Goal: Transaction & Acquisition: Purchase product/service

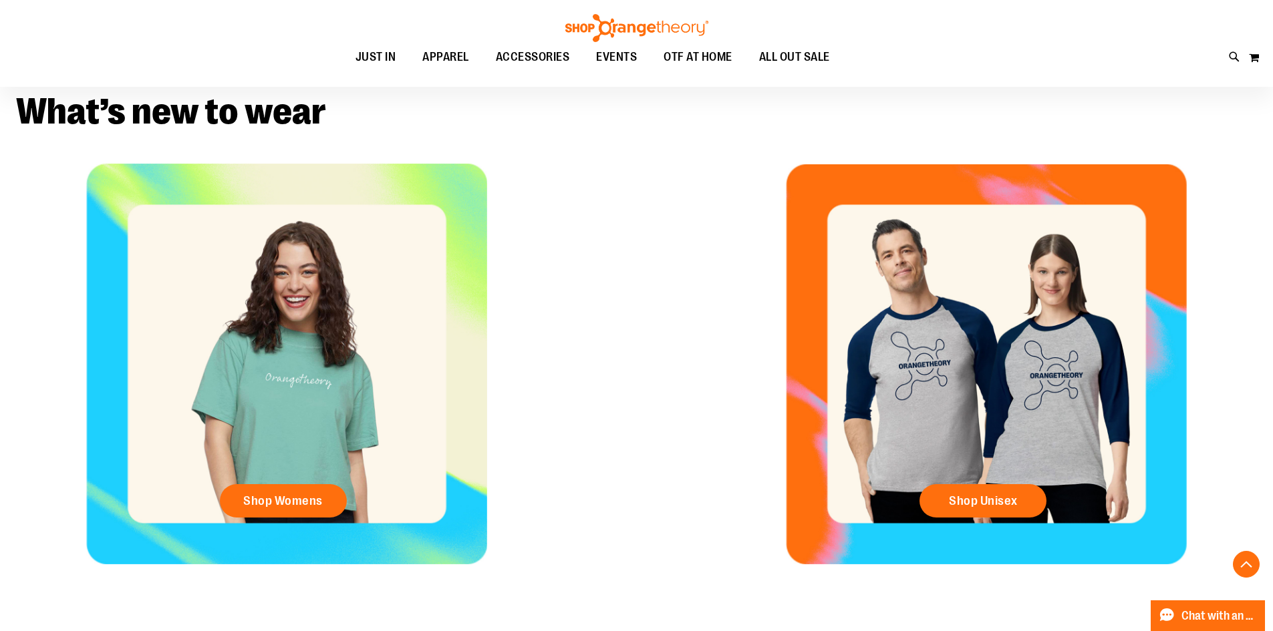
scroll to position [448, 0]
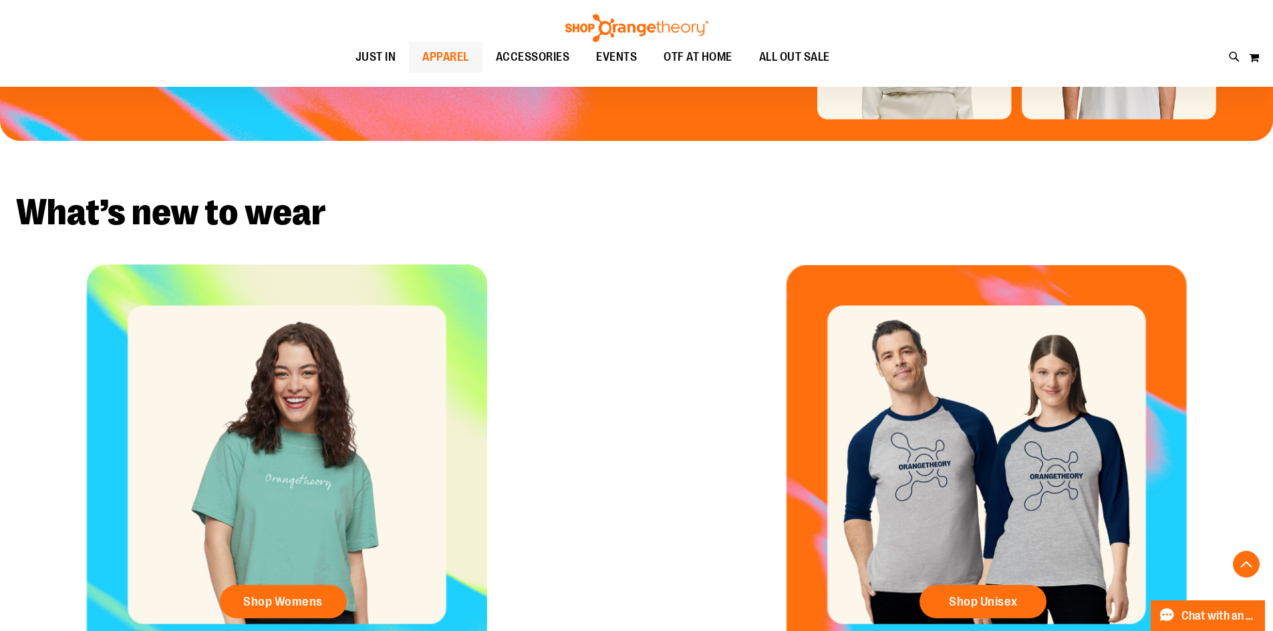
click at [428, 58] on span "APPAREL" at bounding box center [445, 57] width 47 height 30
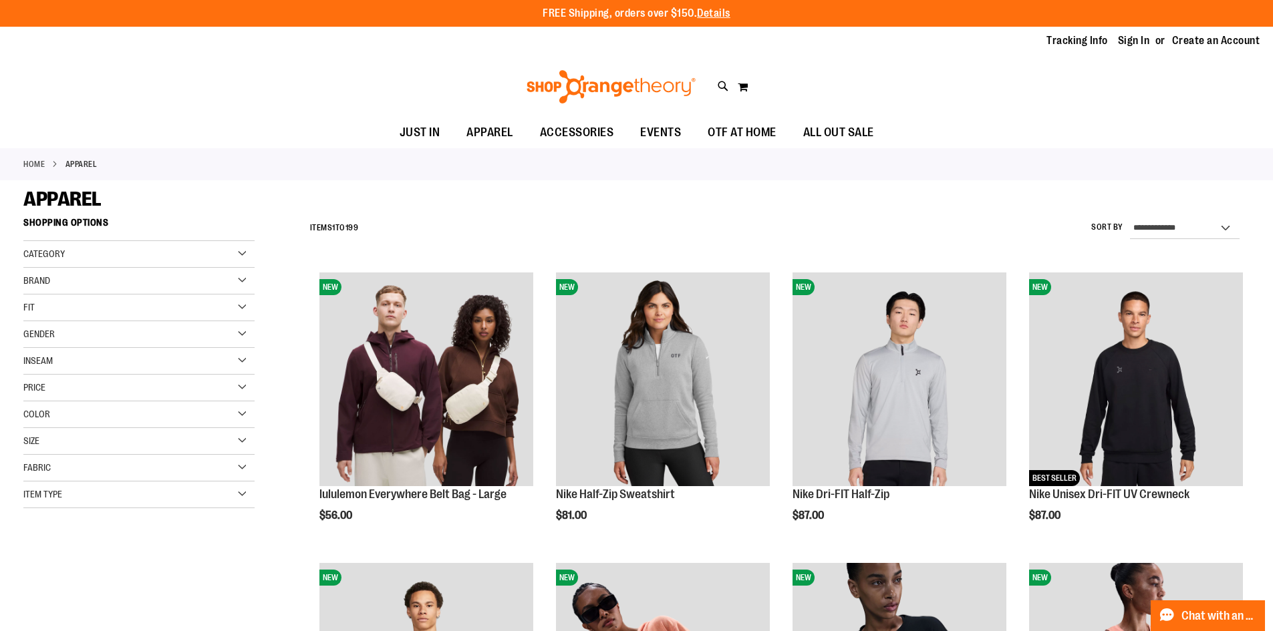
type input "**********"
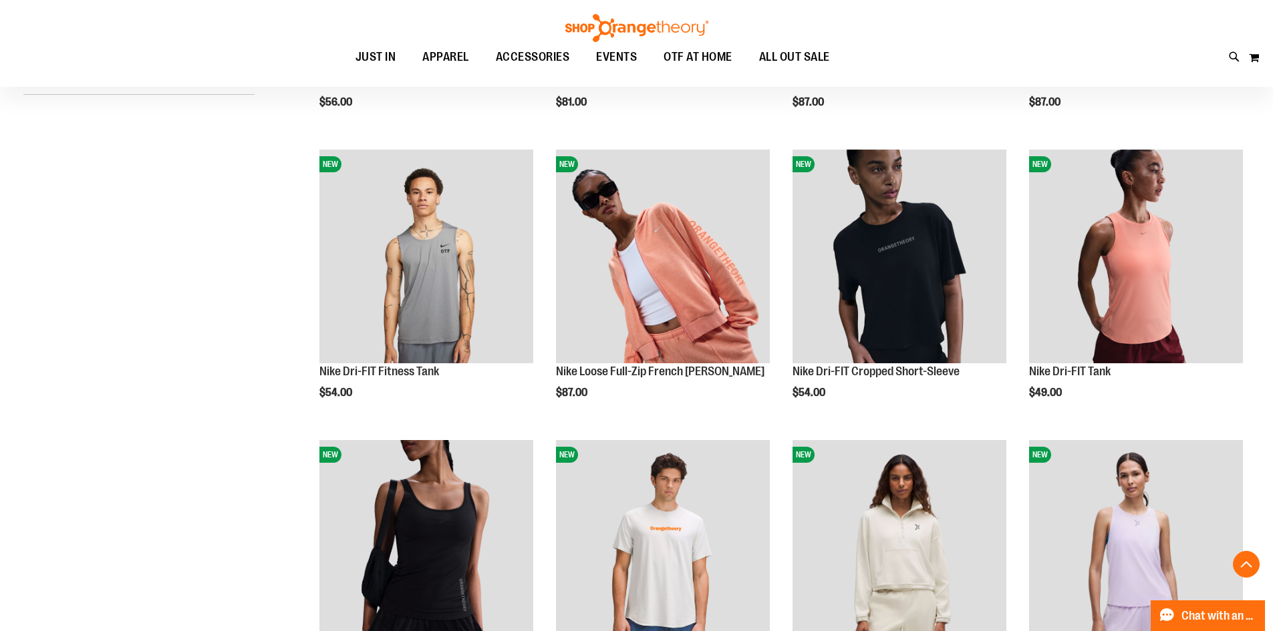
scroll to position [444, 0]
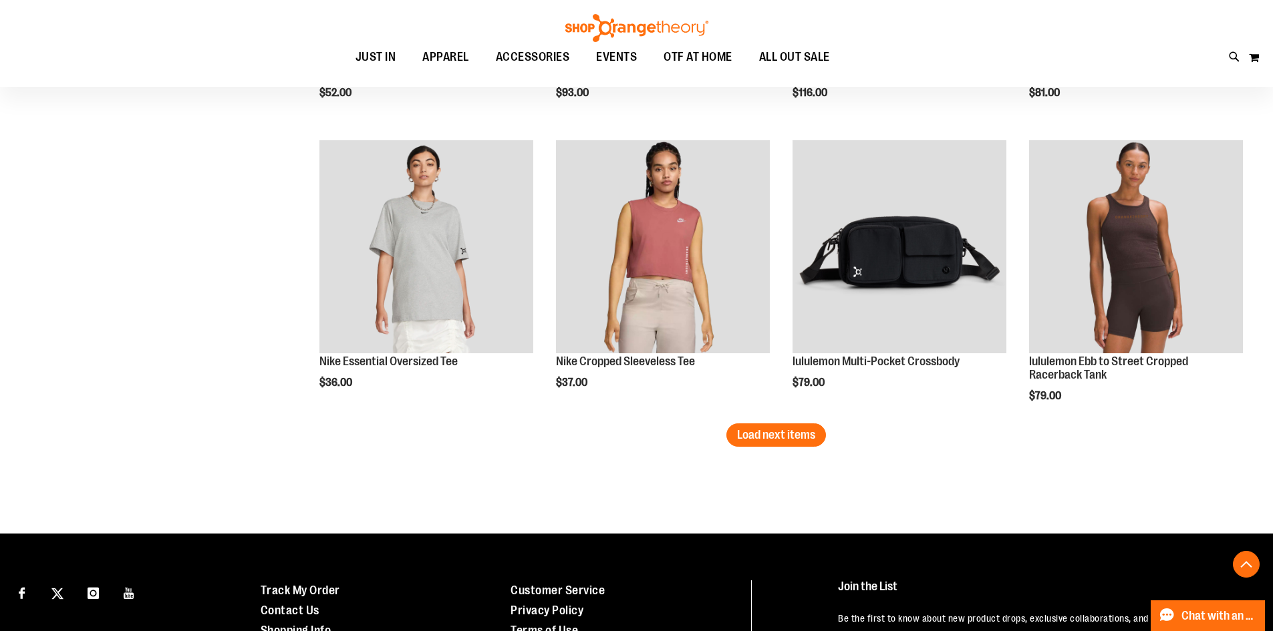
scroll to position [2473, 0]
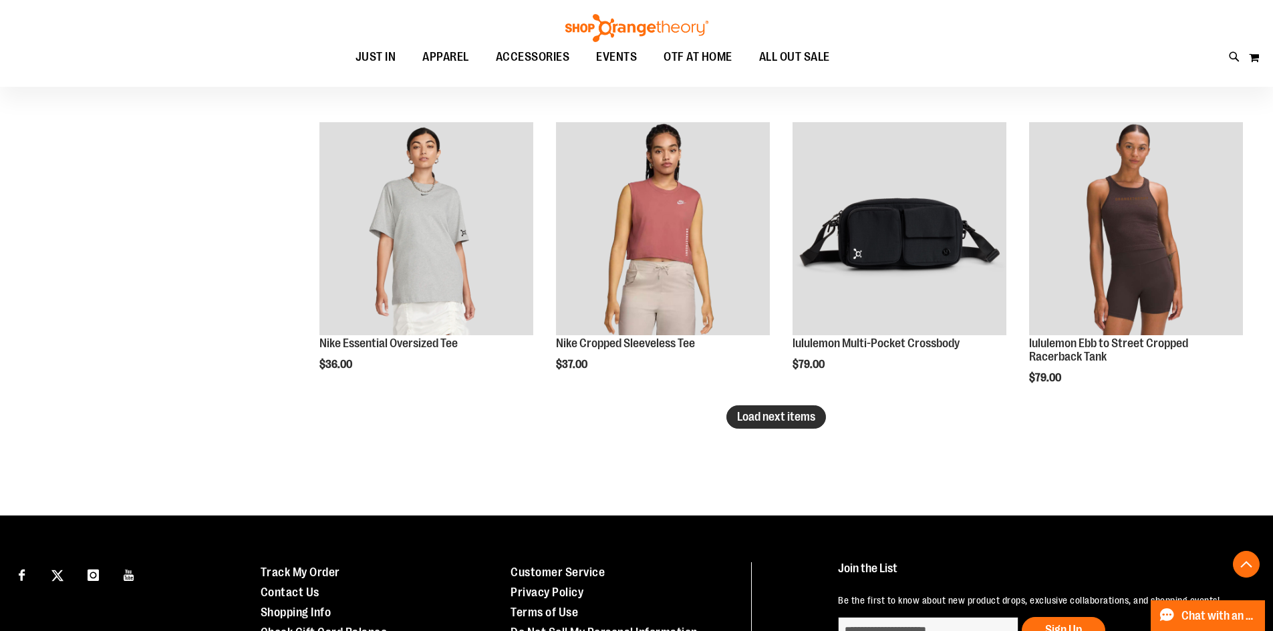
click at [780, 420] on span "Load next items" at bounding box center [776, 416] width 78 height 13
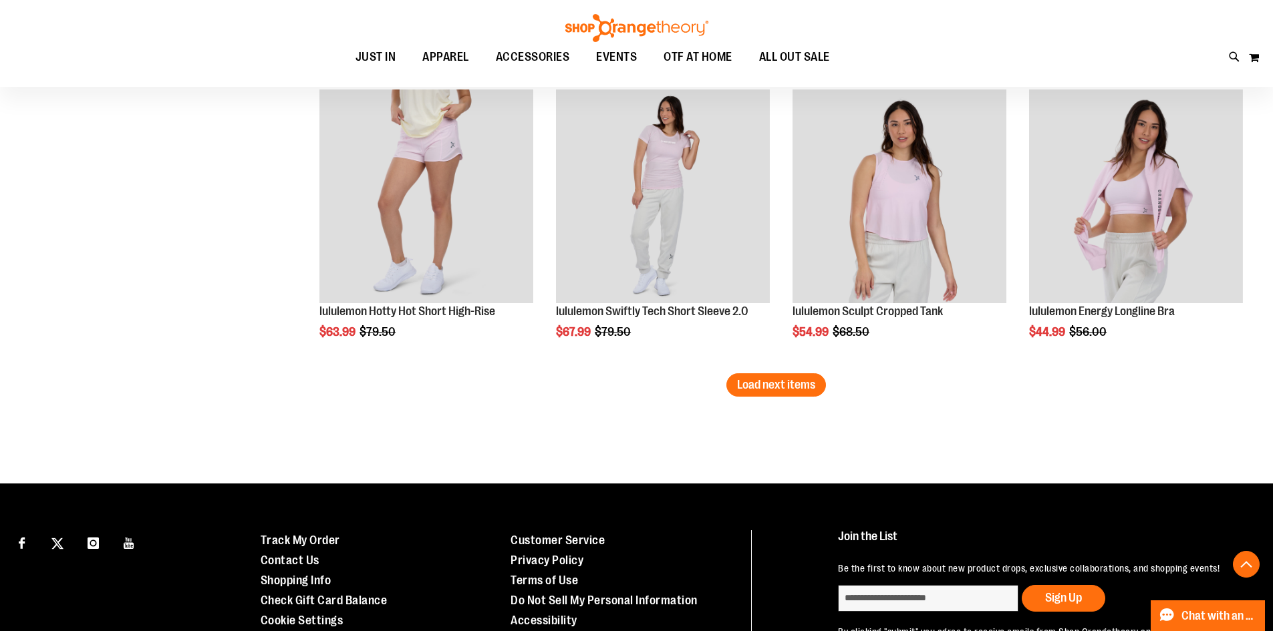
scroll to position [3399, 0]
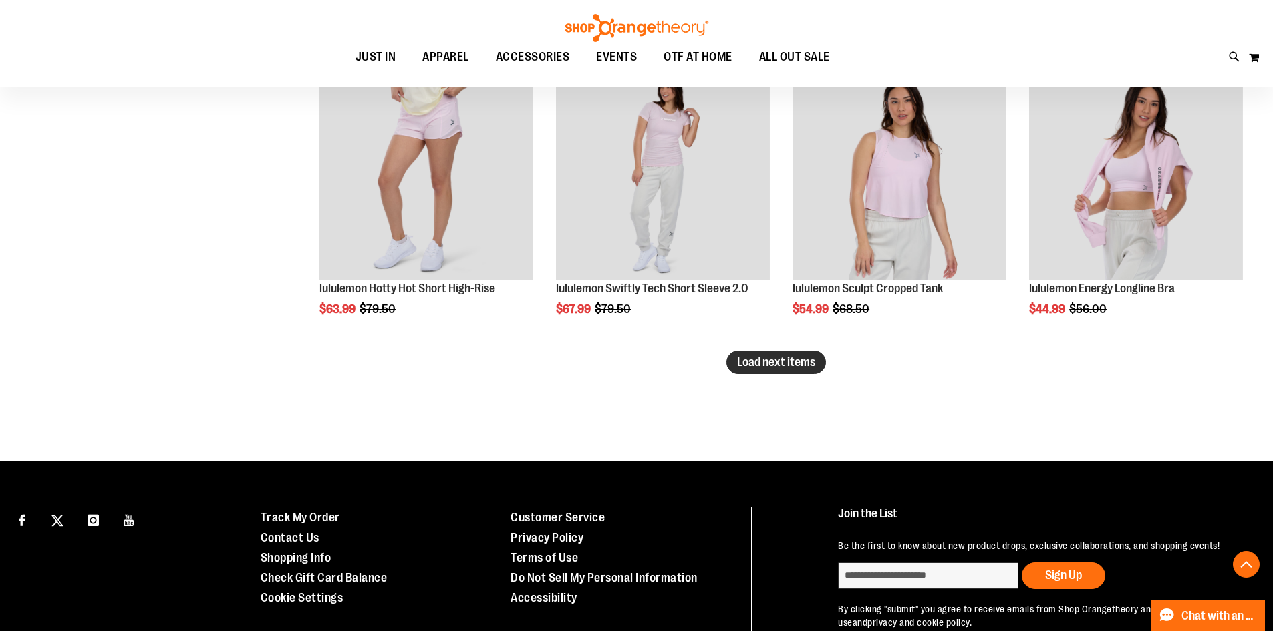
click at [765, 369] on button "Load next items" at bounding box center [776, 362] width 100 height 23
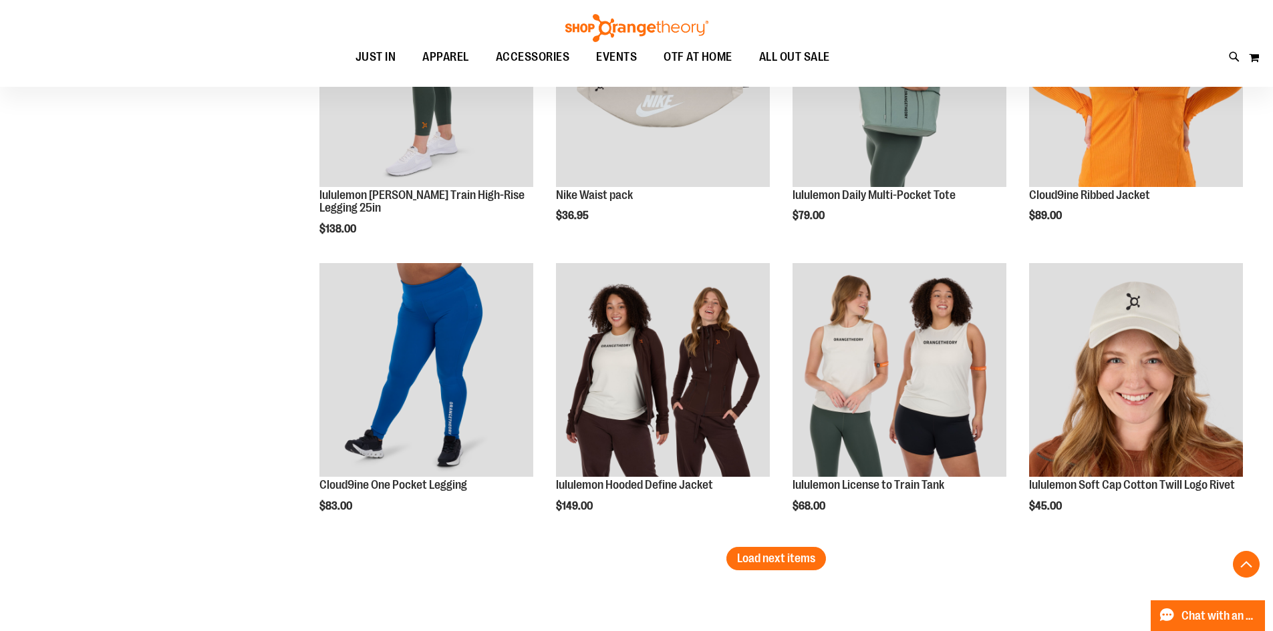
scroll to position [4096, 0]
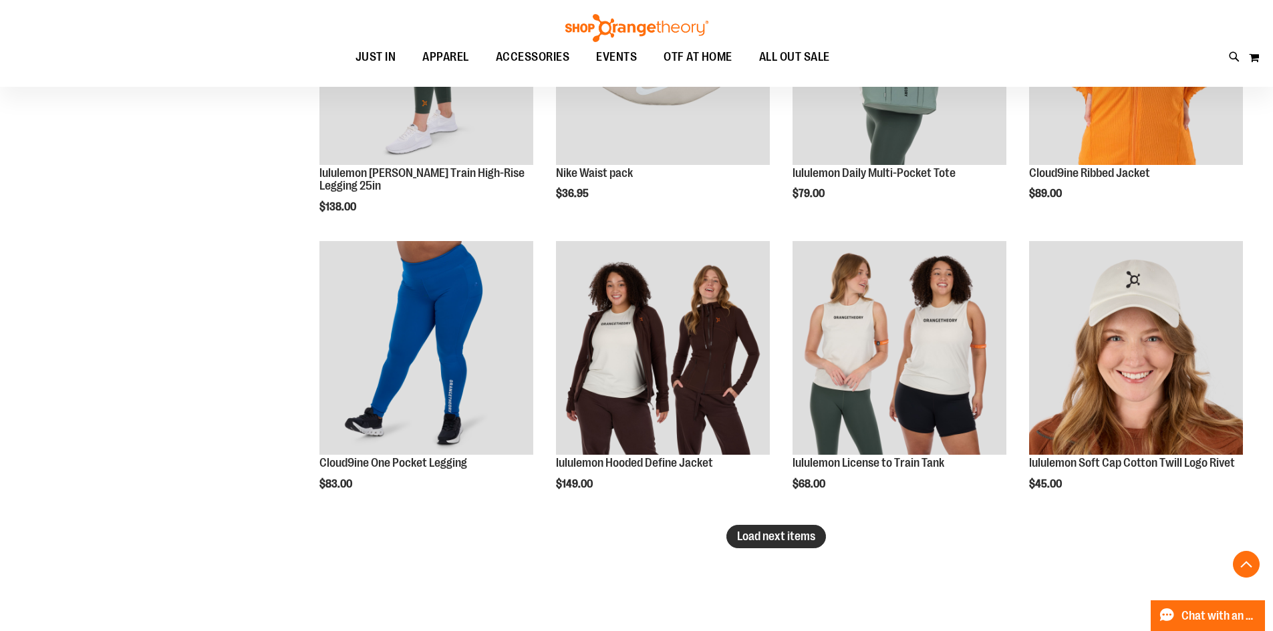
click at [758, 536] on span "Load next items" at bounding box center [776, 536] width 78 height 13
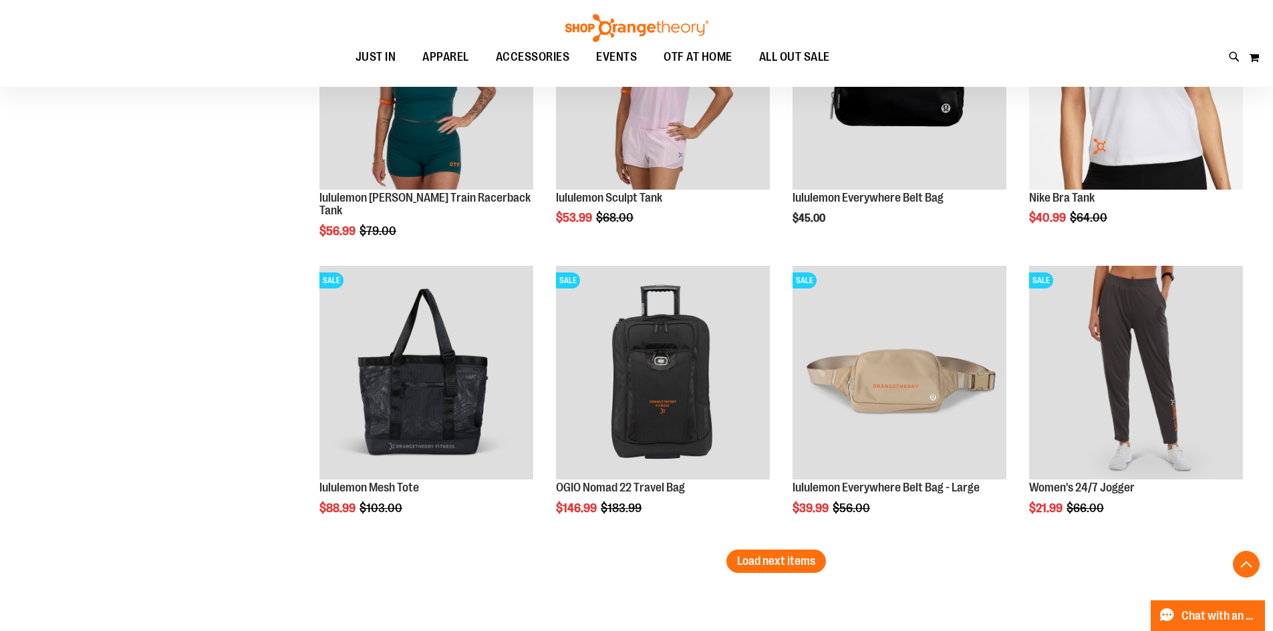
scroll to position [4988, 0]
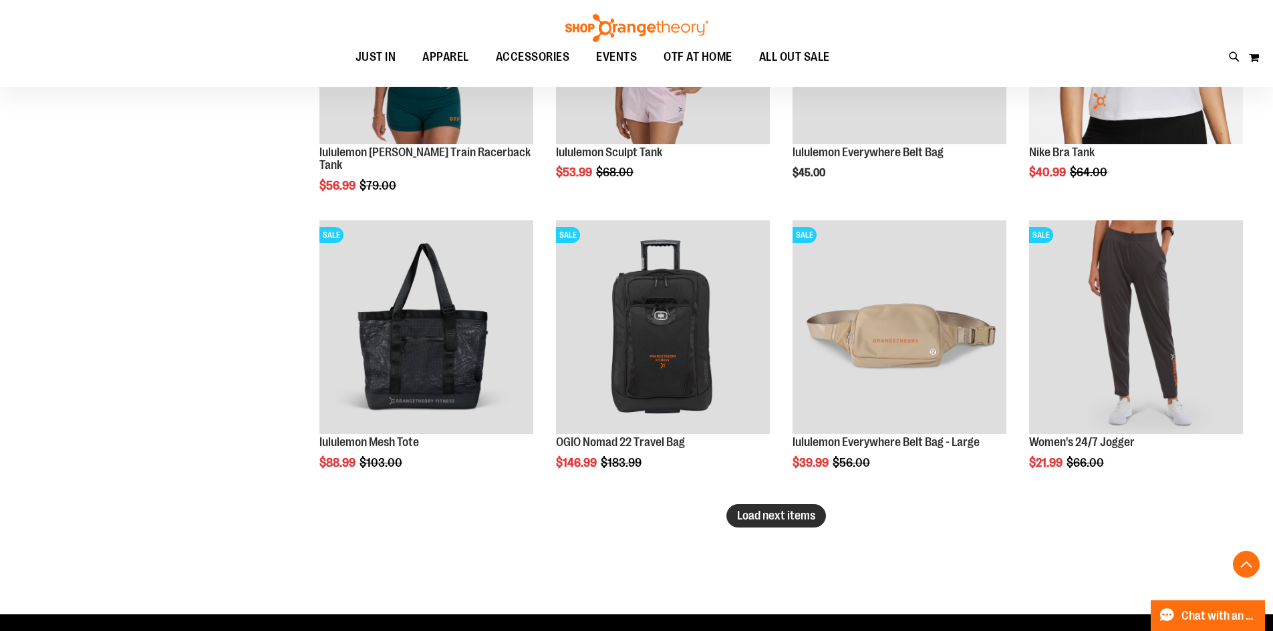
click at [814, 522] on span "Load next items" at bounding box center [776, 515] width 78 height 13
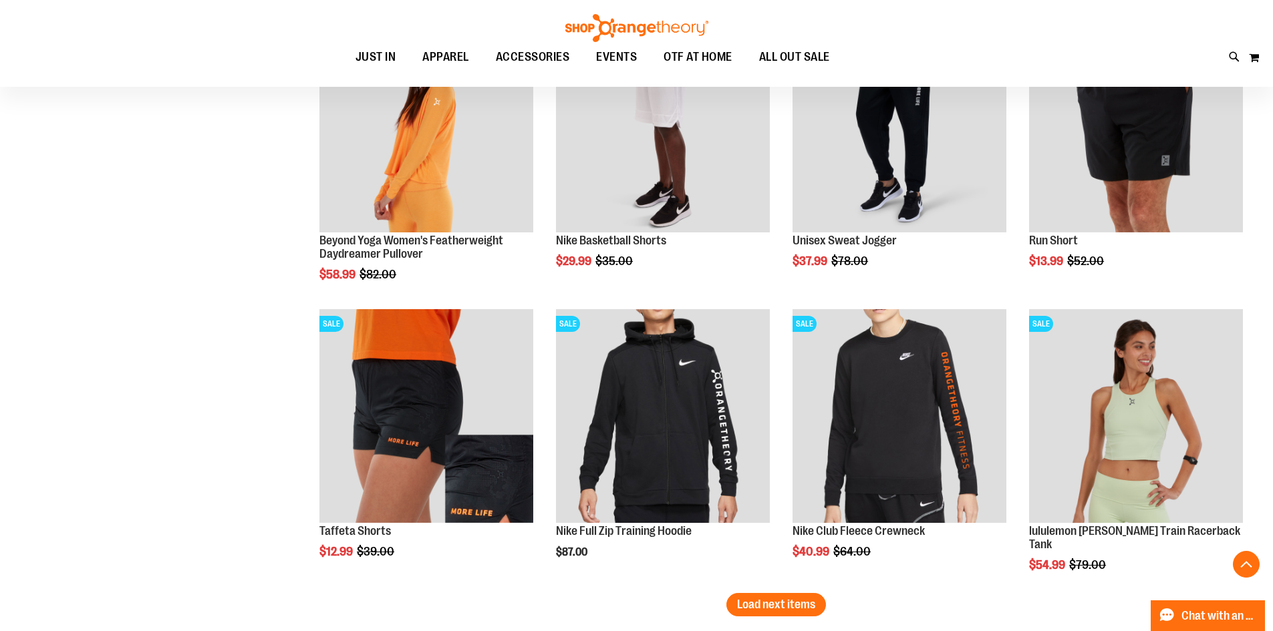
scroll to position [5815, 0]
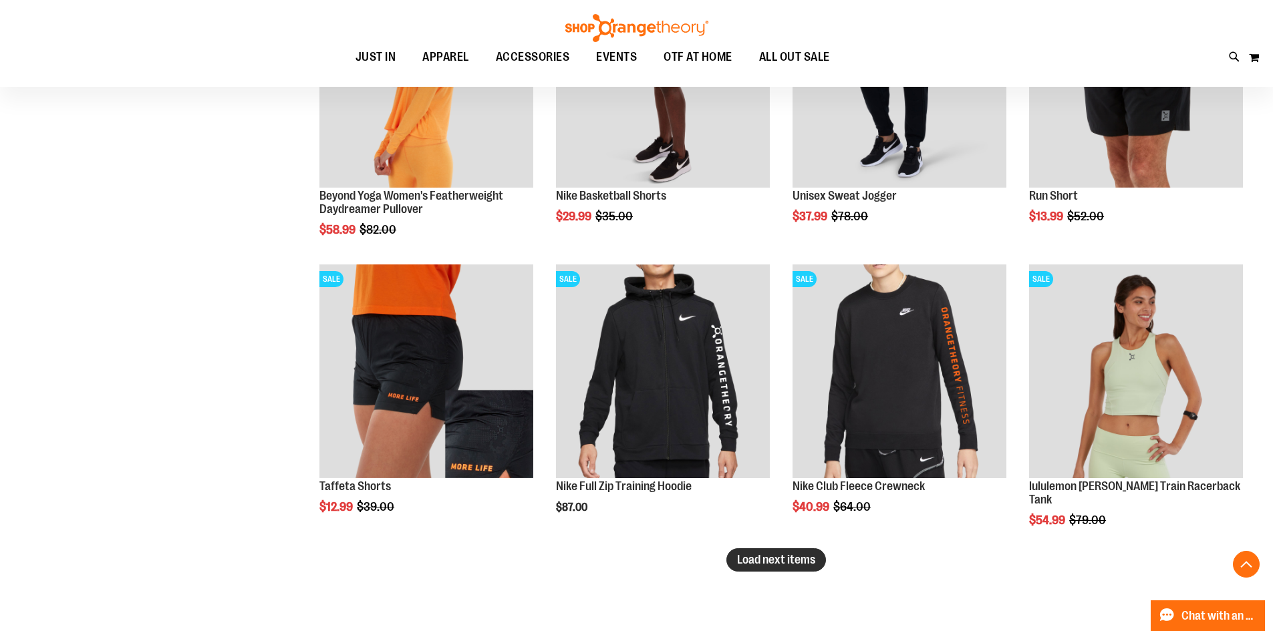
click at [792, 558] on span "Load next items" at bounding box center [776, 559] width 78 height 13
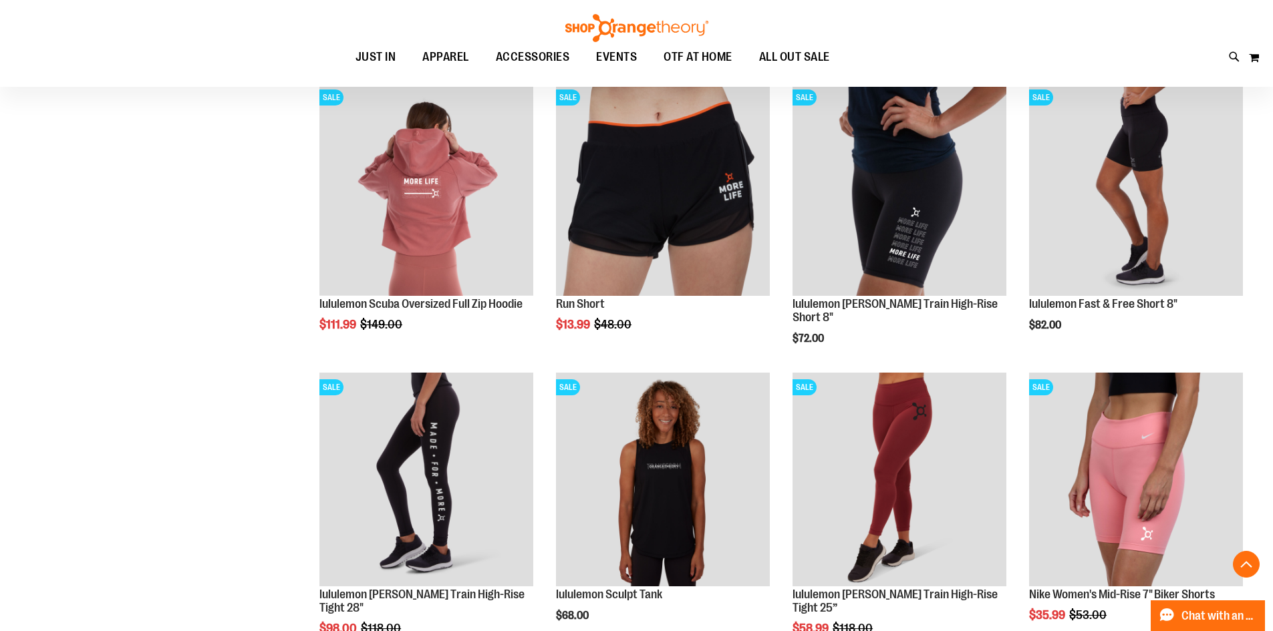
scroll to position [6636, 0]
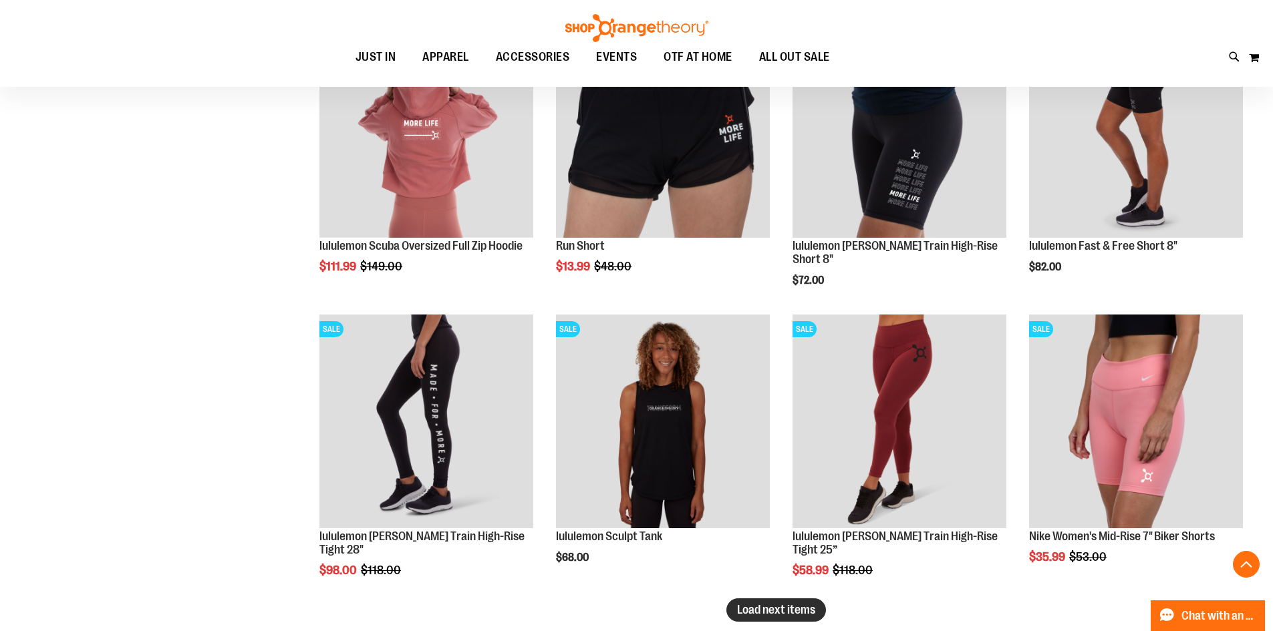
click at [766, 610] on span "Load next items" at bounding box center [776, 609] width 78 height 13
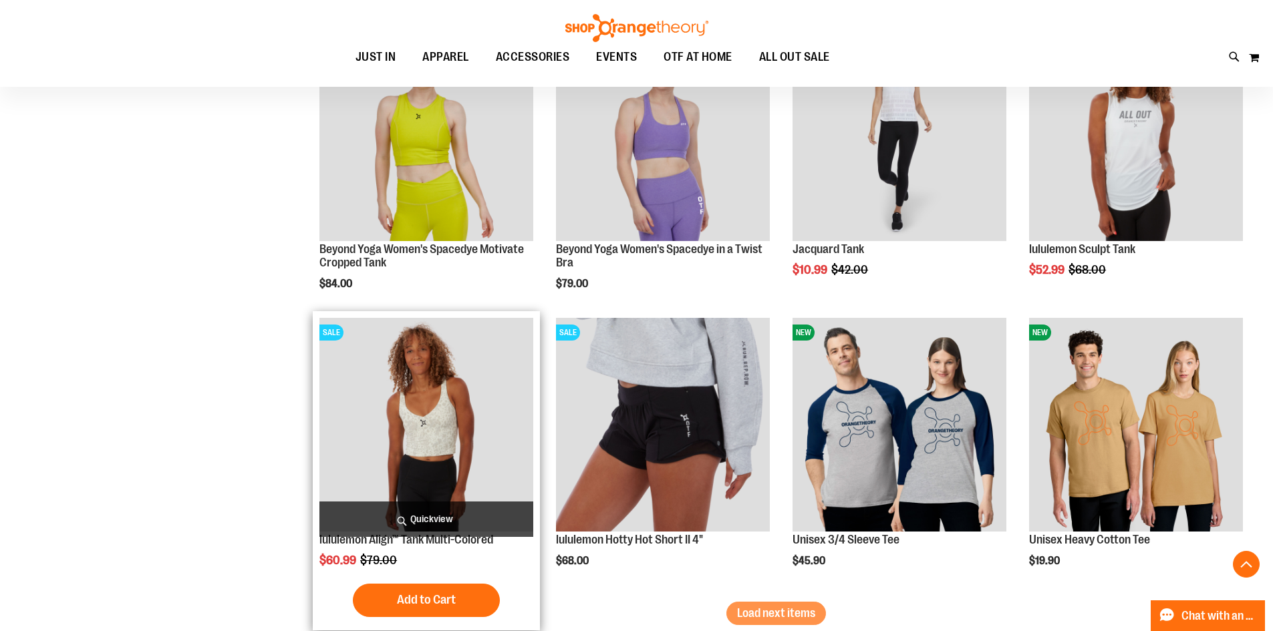
scroll to position [7555, 0]
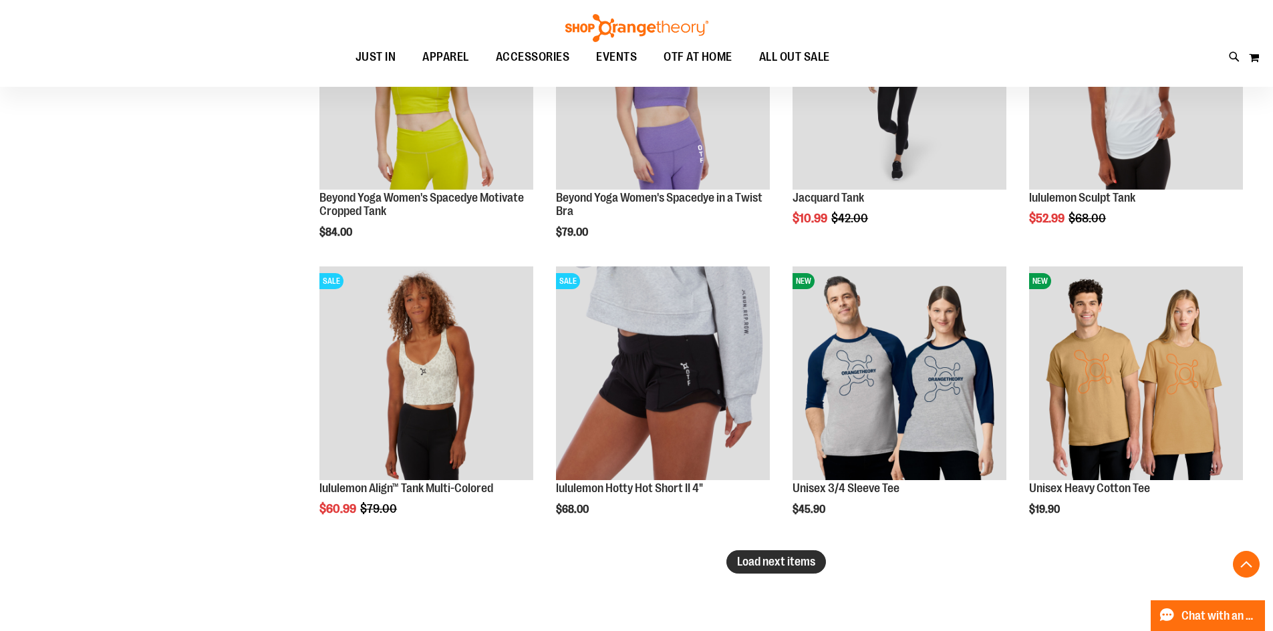
click at [785, 561] on span "Load next items" at bounding box center [776, 561] width 78 height 13
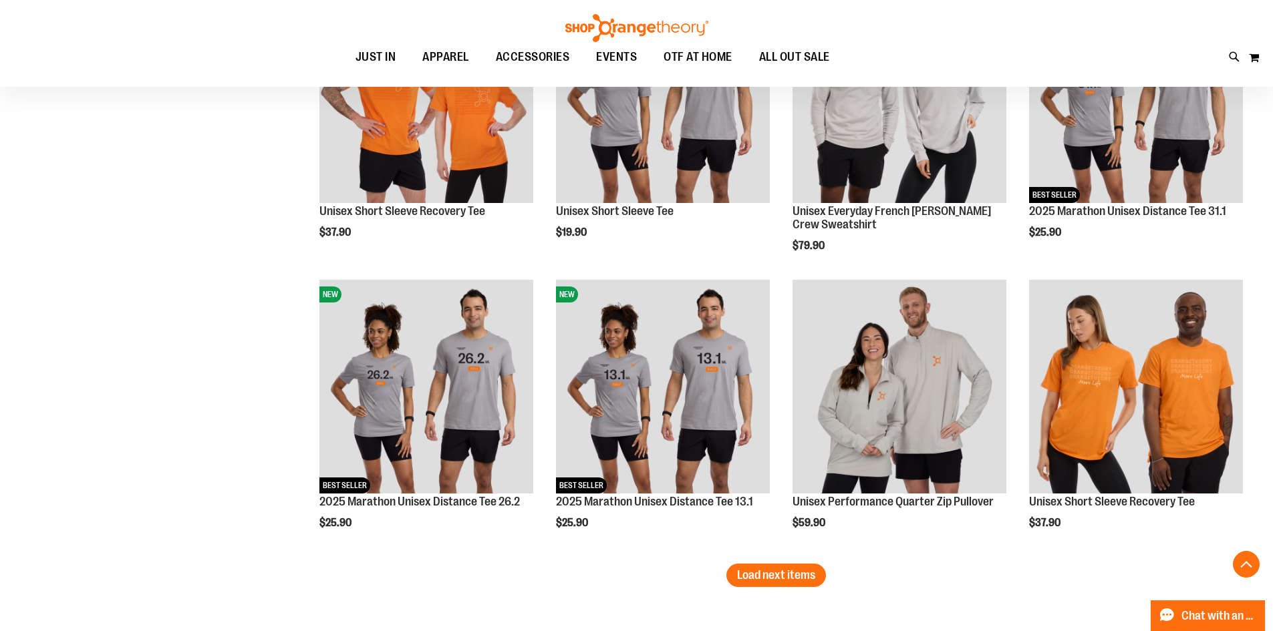
scroll to position [8526, 0]
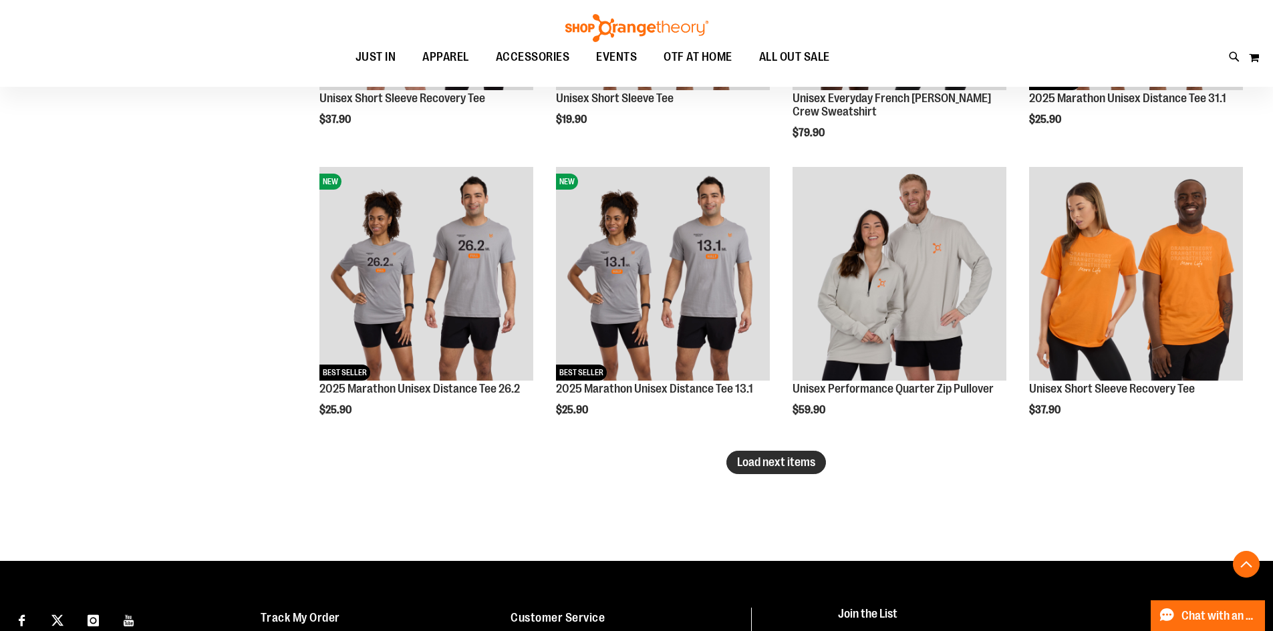
click at [780, 469] on button "Load next items" at bounding box center [776, 462] width 100 height 23
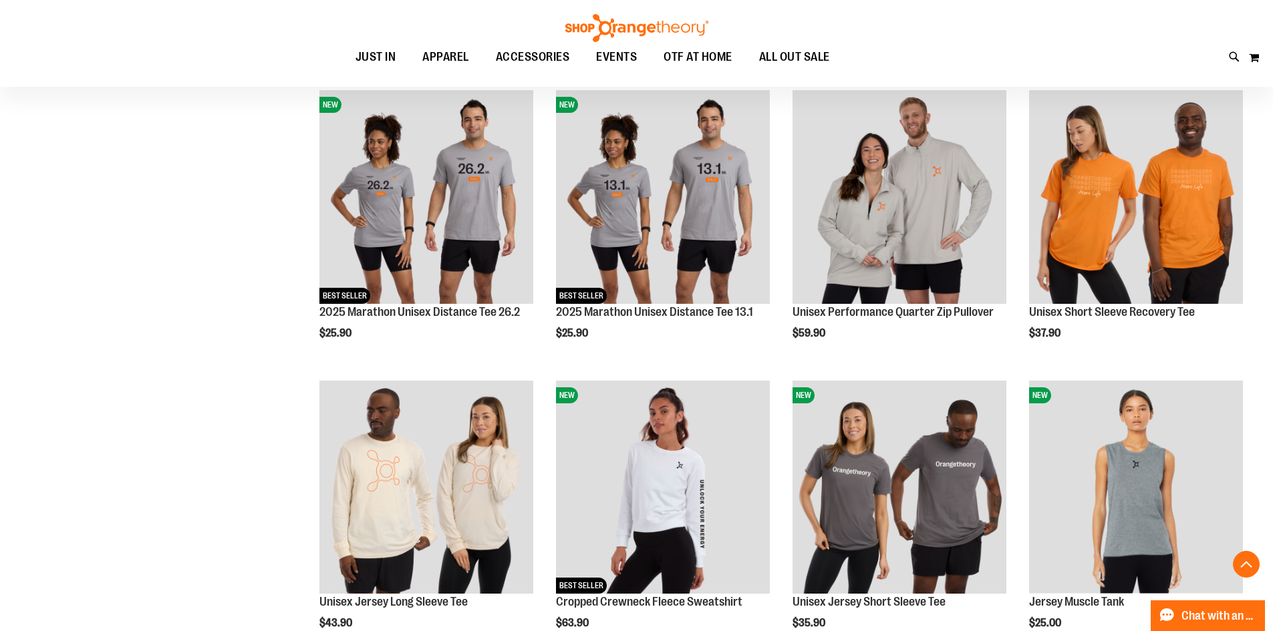
scroll to position [9175, 0]
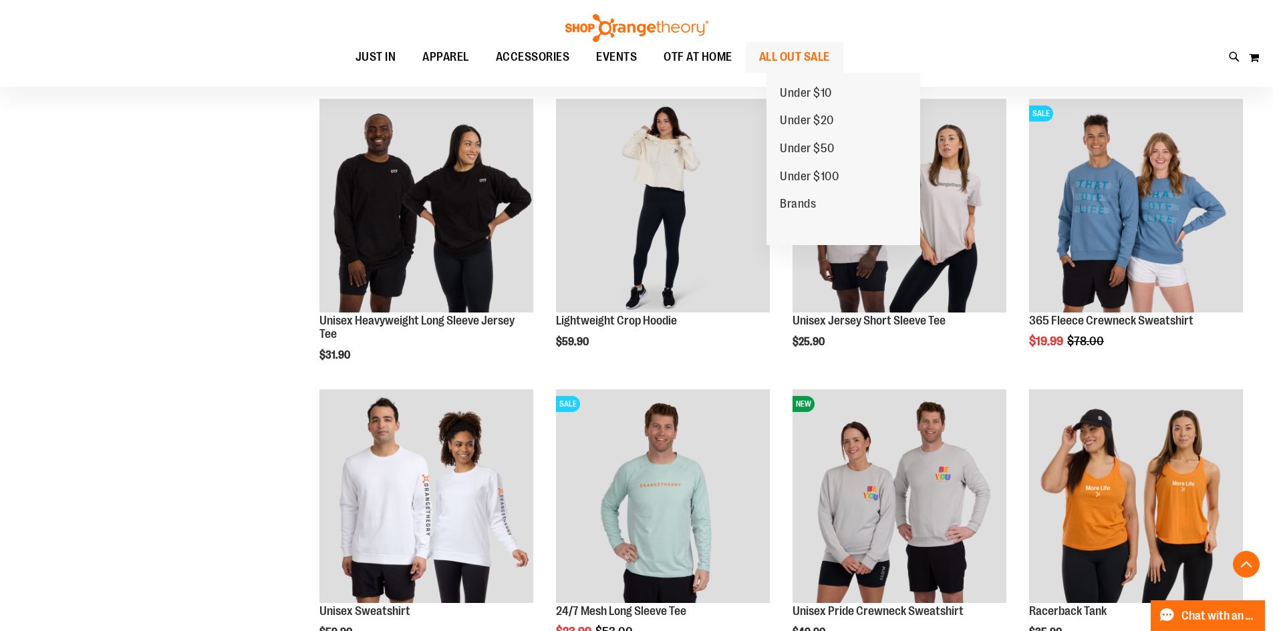
click at [830, 50] on span "ALL OUT SALE" at bounding box center [794, 57] width 71 height 30
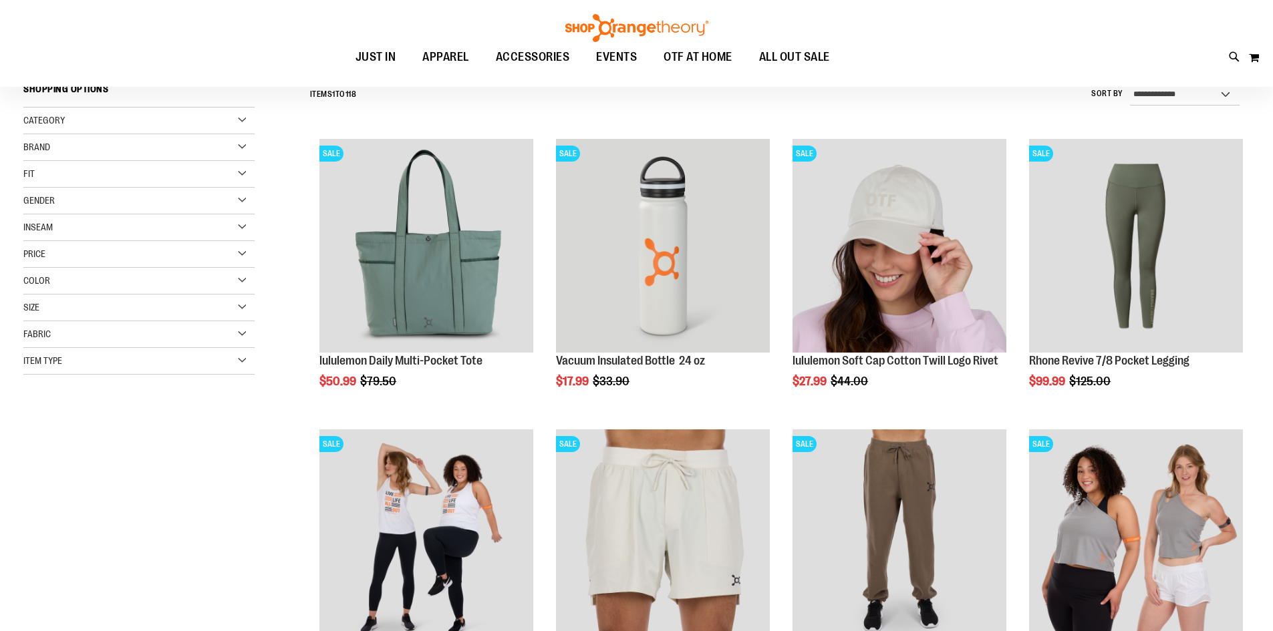
type input "**********"
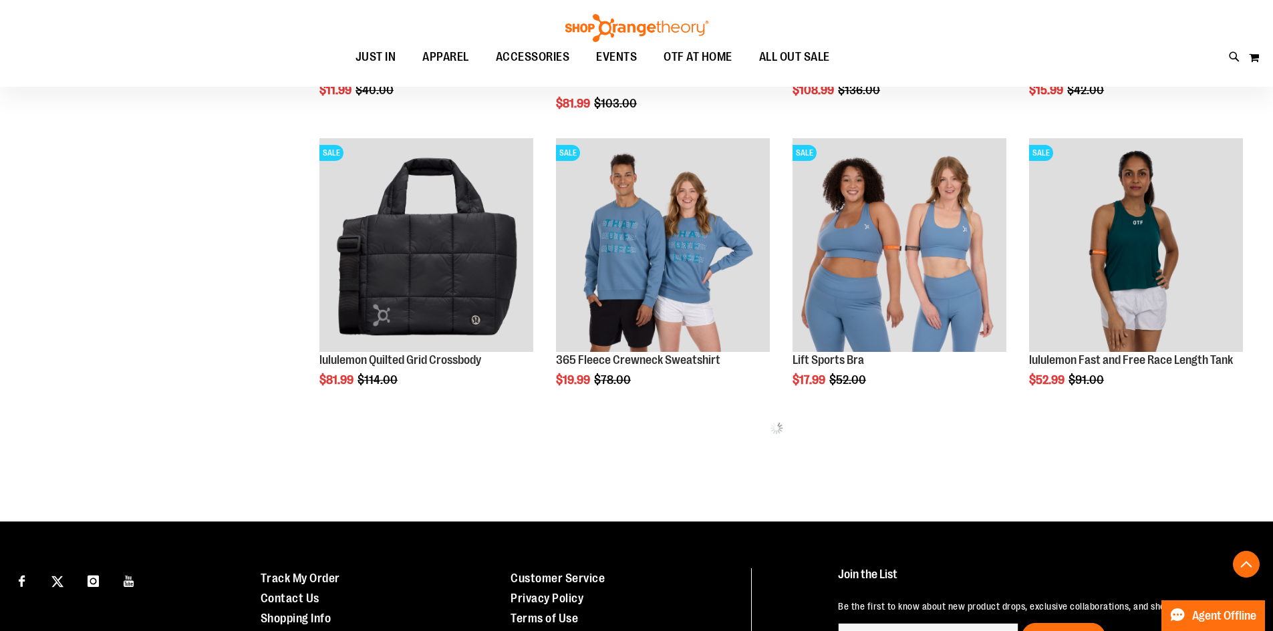
scroll to position [723, 0]
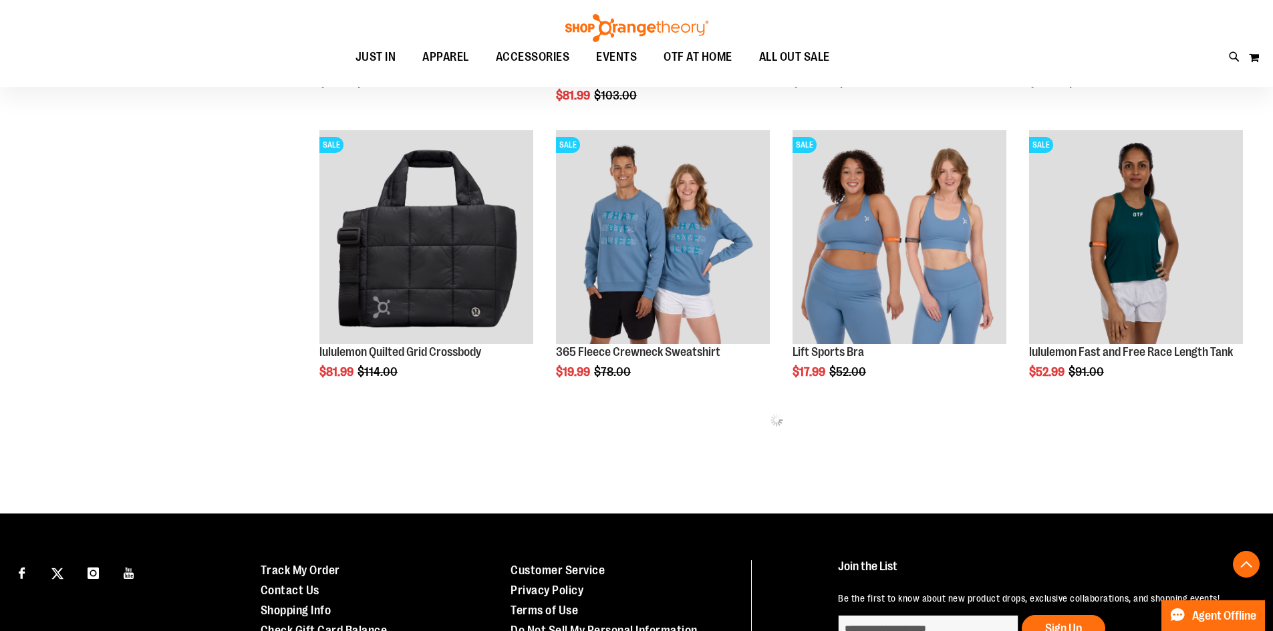
drag, startPoint x: 1282, startPoint y: 263, endPoint x: 1282, endPoint y: 507, distance: 244.5
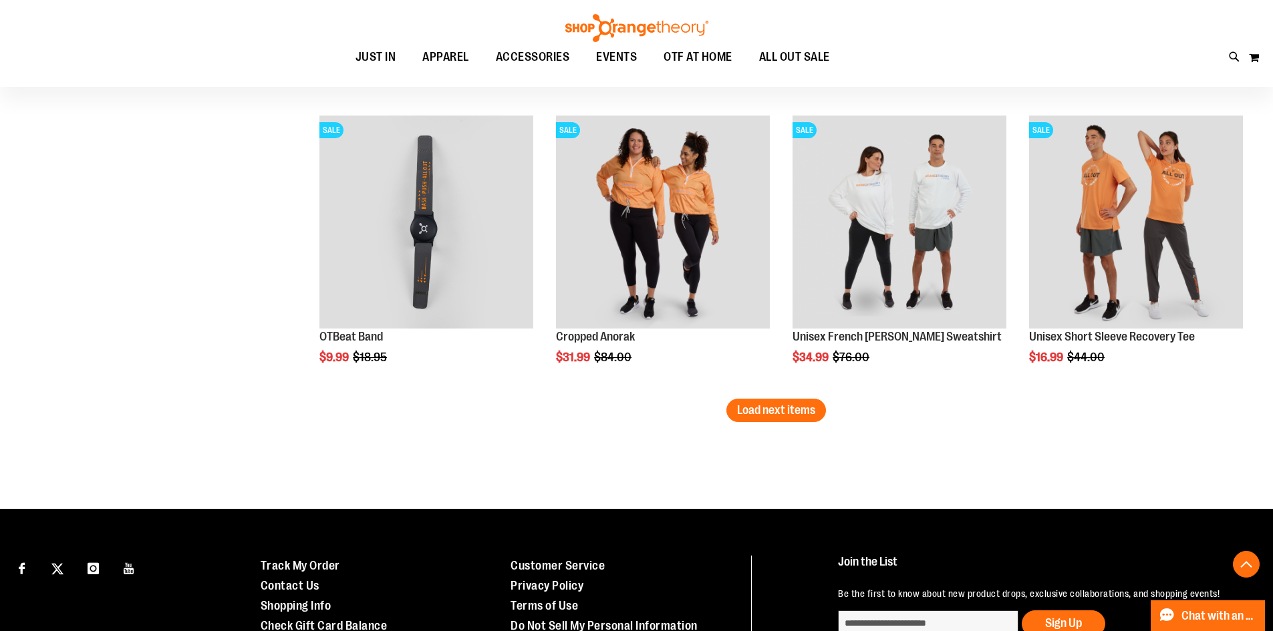
scroll to position [2484, 0]
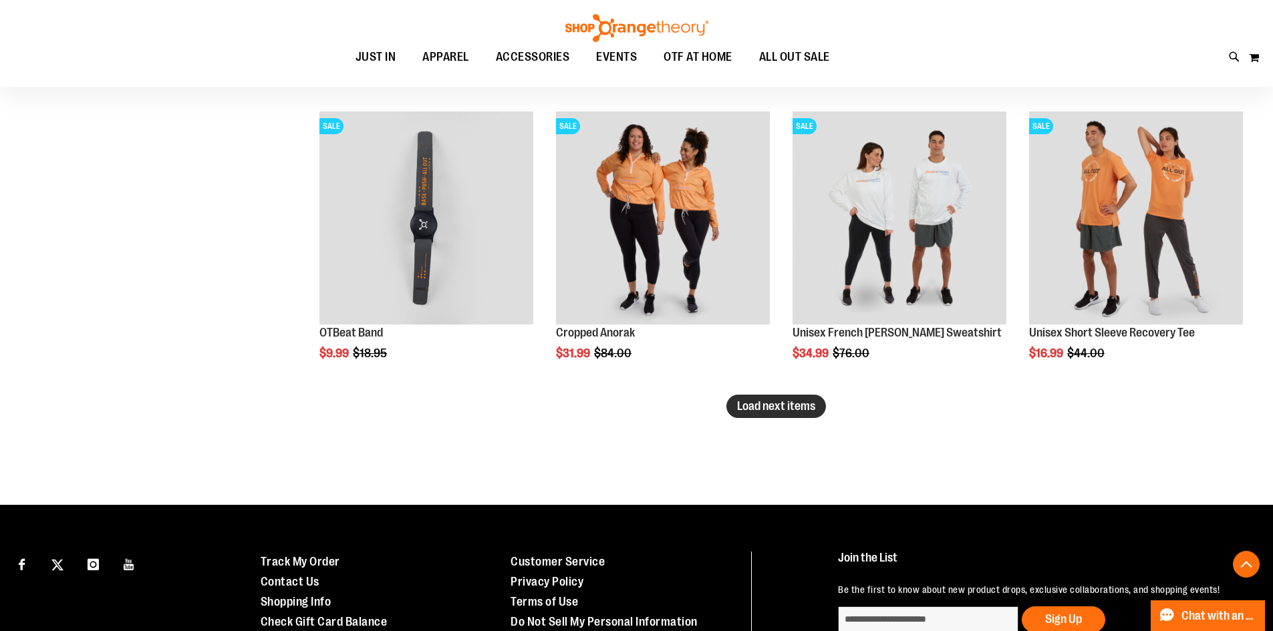
click at [800, 409] on span "Load next items" at bounding box center [776, 406] width 78 height 13
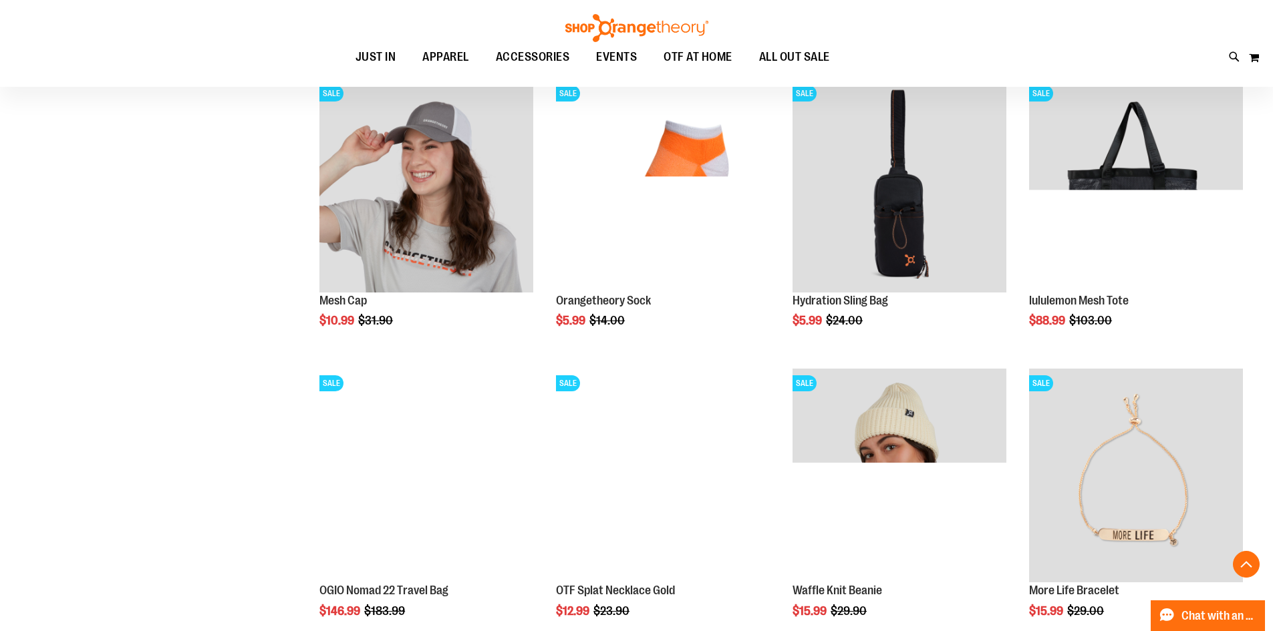
scroll to position [3278, 0]
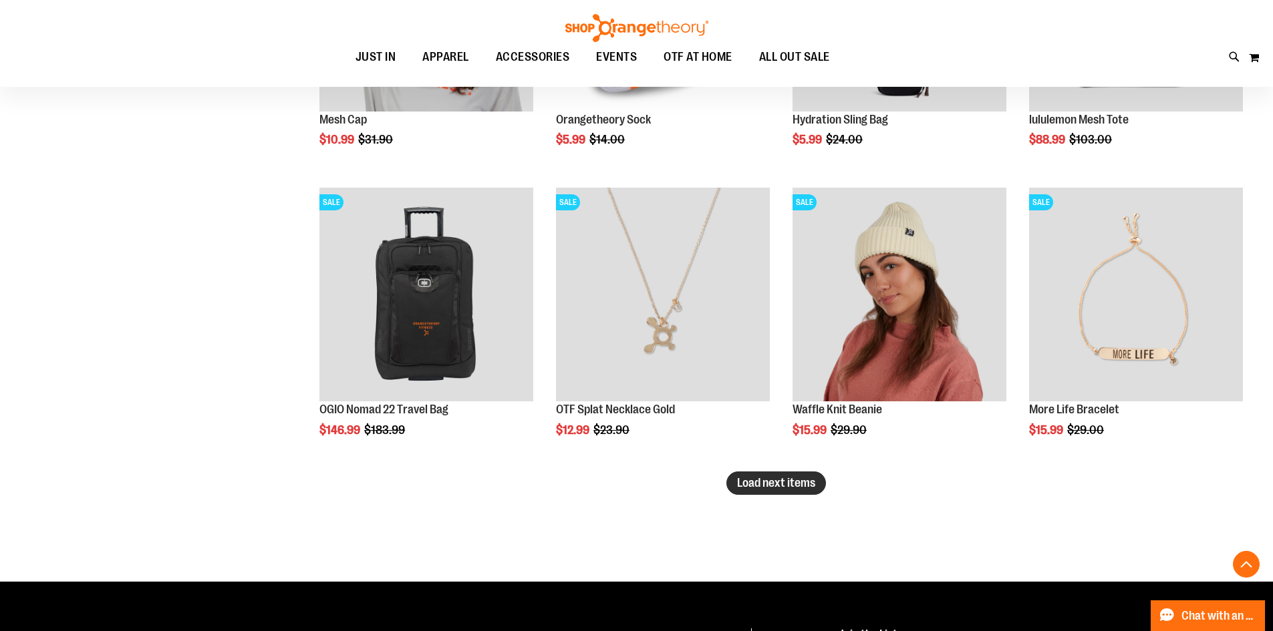
click at [780, 480] on span "Load next items" at bounding box center [776, 482] width 78 height 13
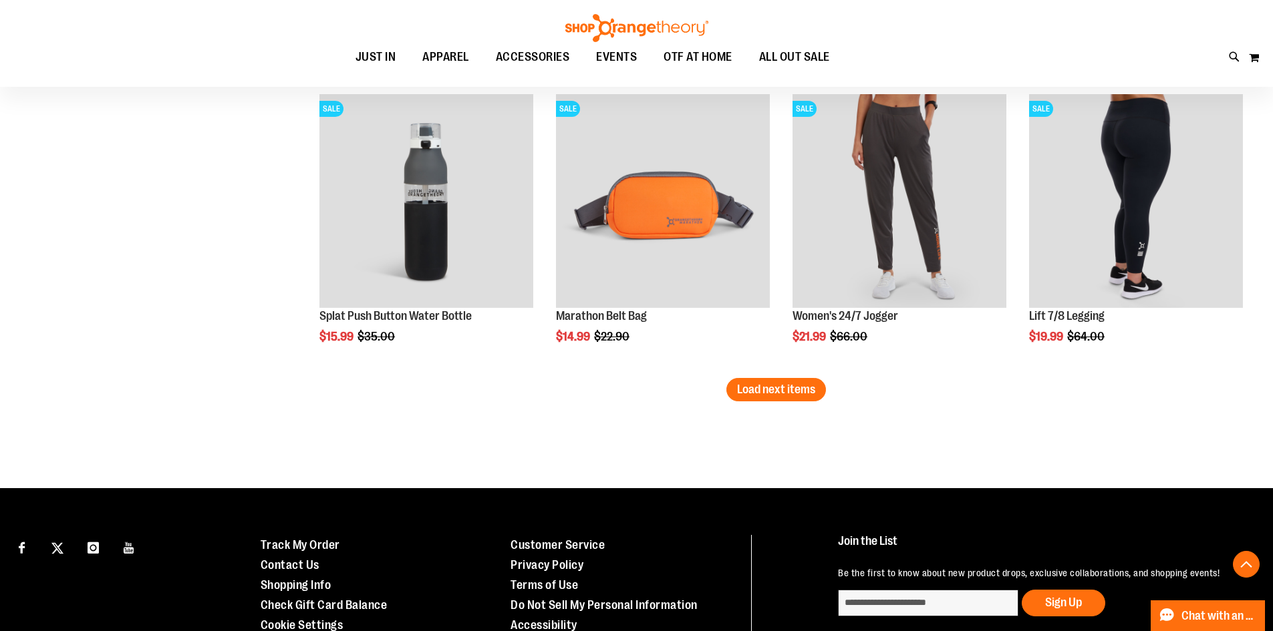
scroll to position [4362, 0]
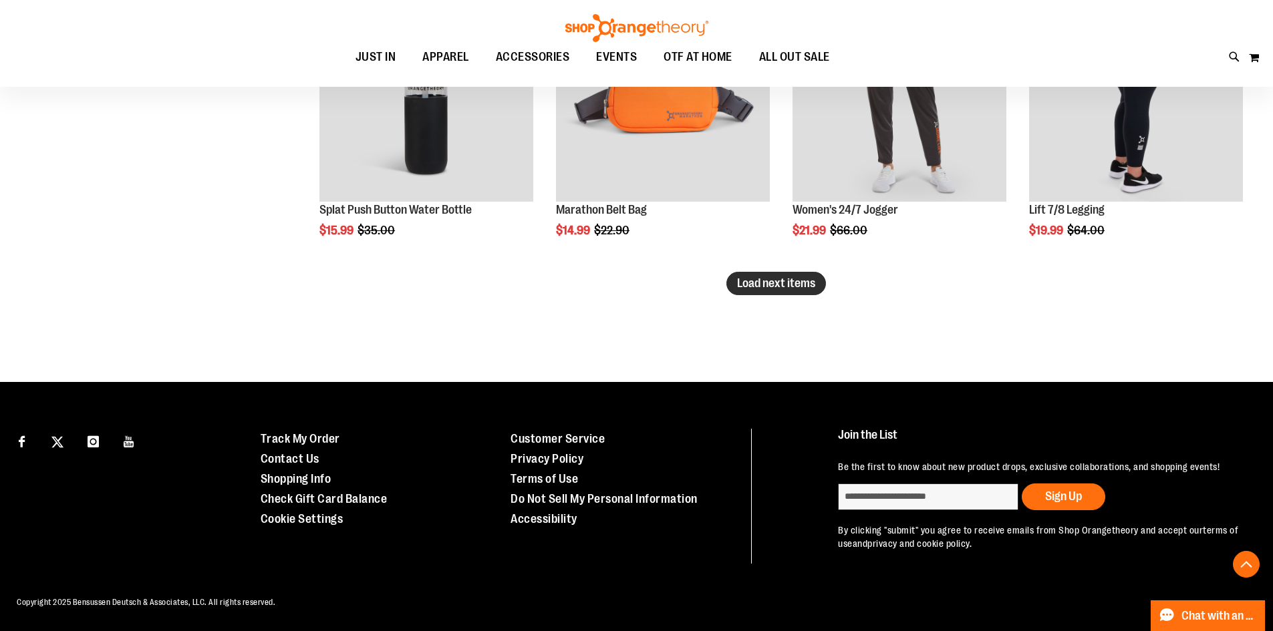
click at [797, 277] on span "Load next items" at bounding box center [776, 283] width 78 height 13
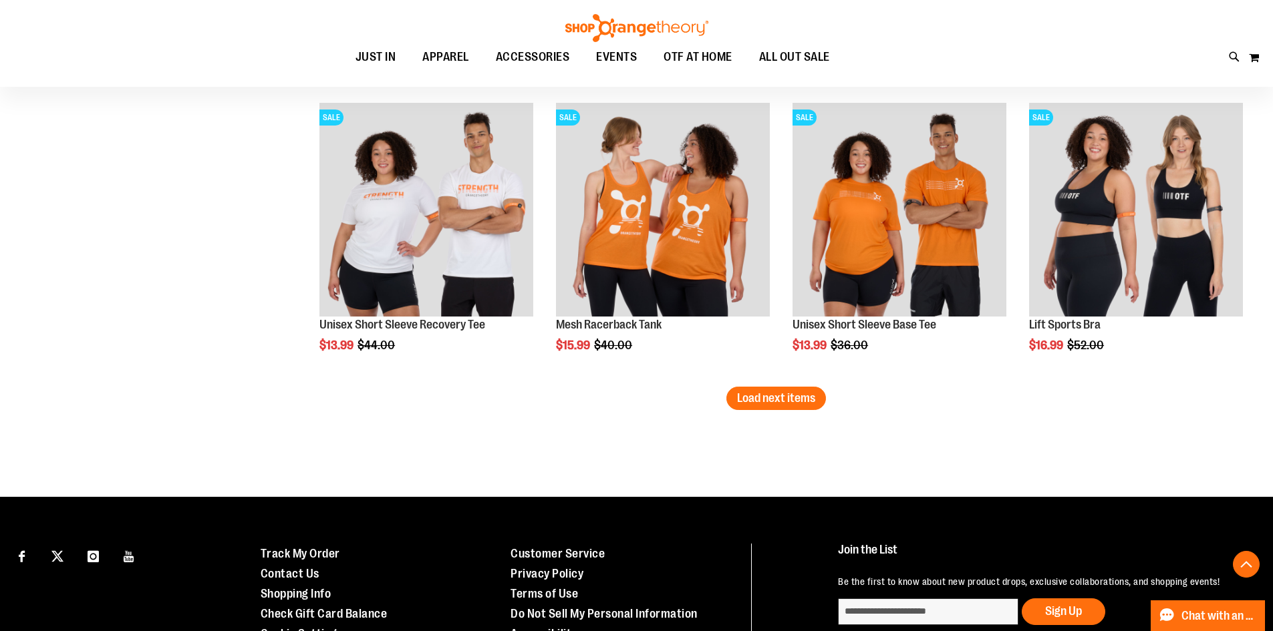
scroll to position [5144, 0]
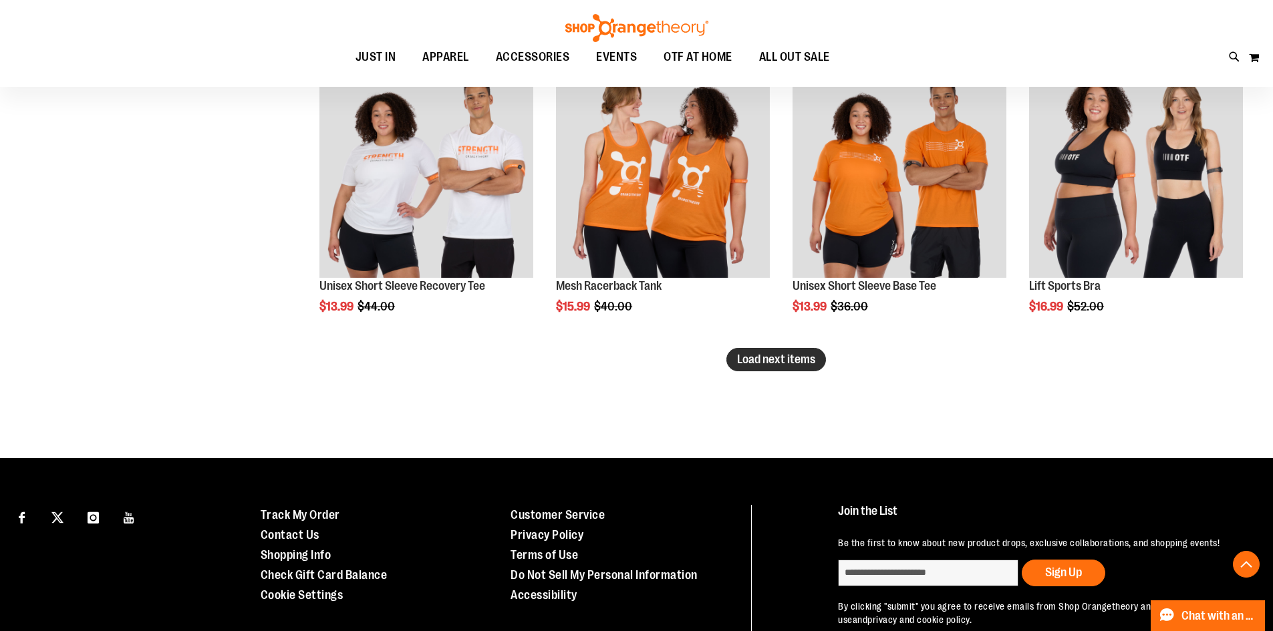
click at [756, 359] on span "Load next items" at bounding box center [776, 359] width 78 height 13
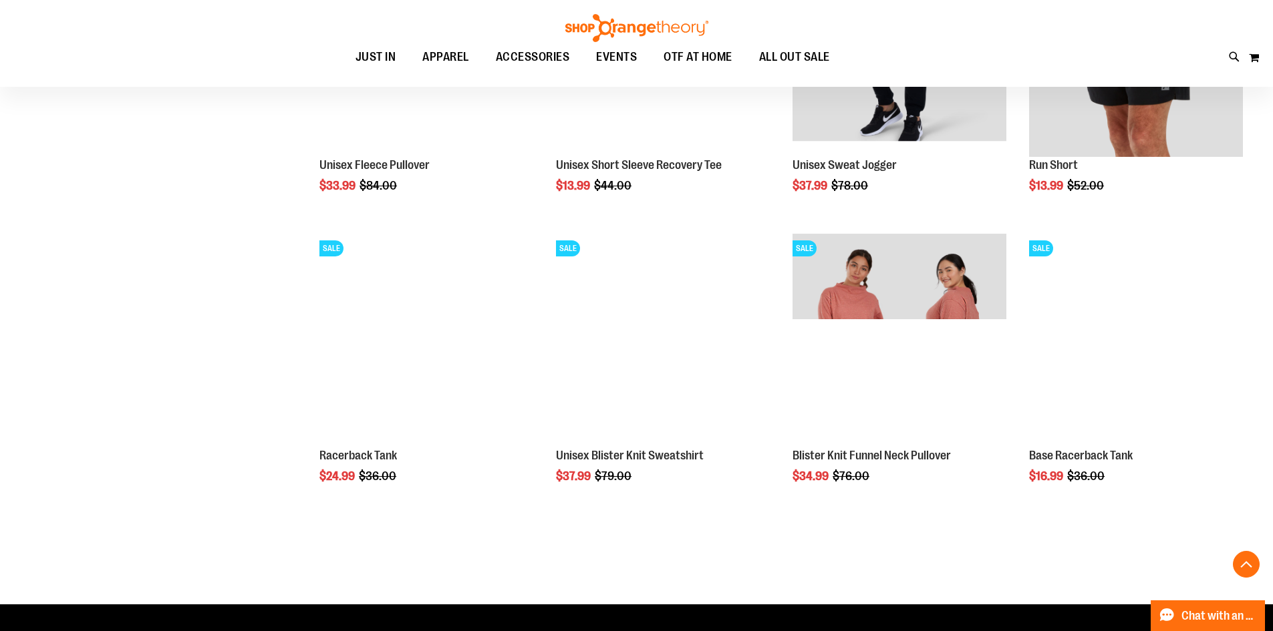
scroll to position [5882, 0]
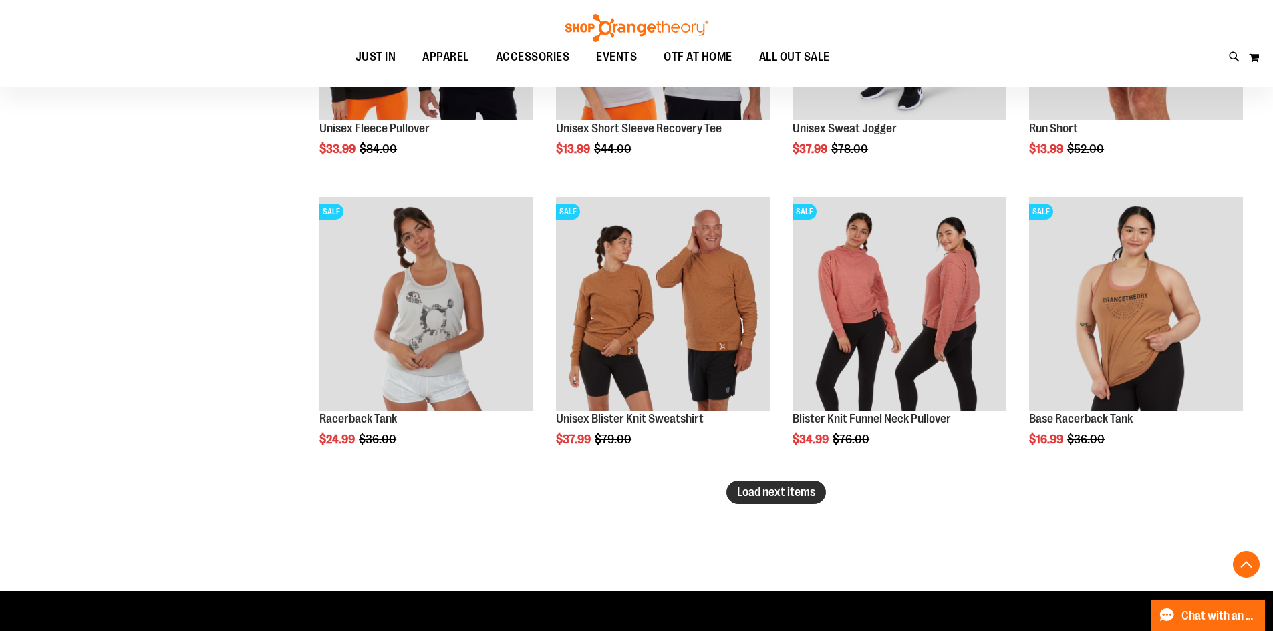
click at [758, 495] on span "Load next items" at bounding box center [776, 492] width 78 height 13
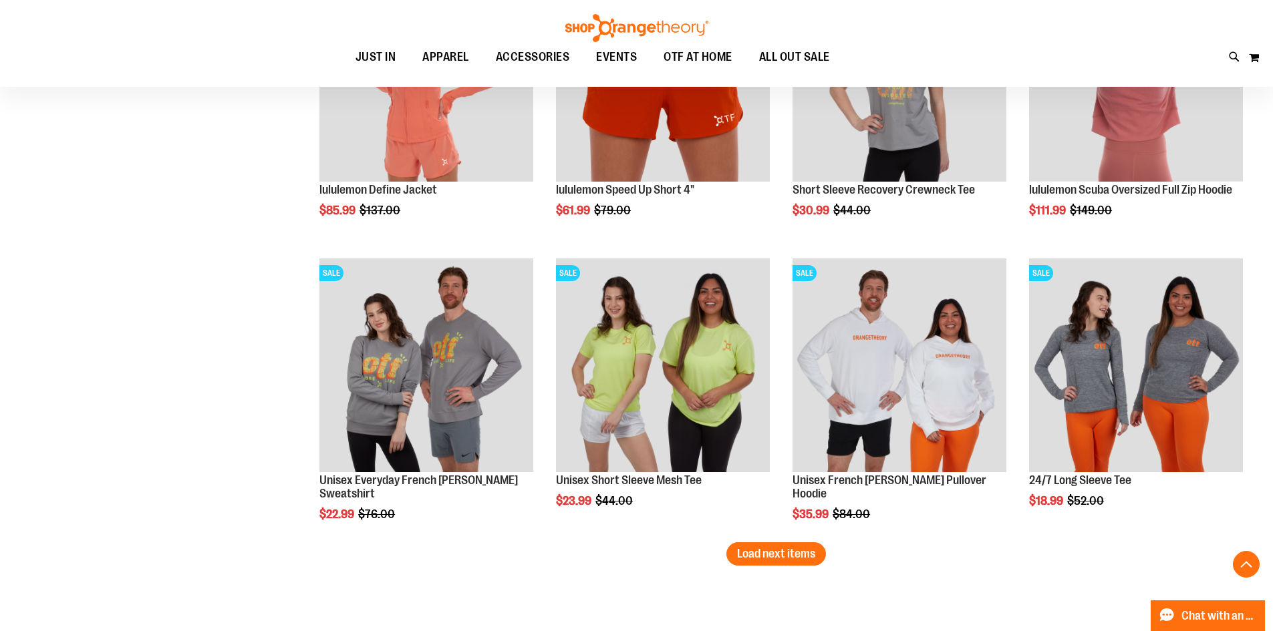
scroll to position [6717, 0]
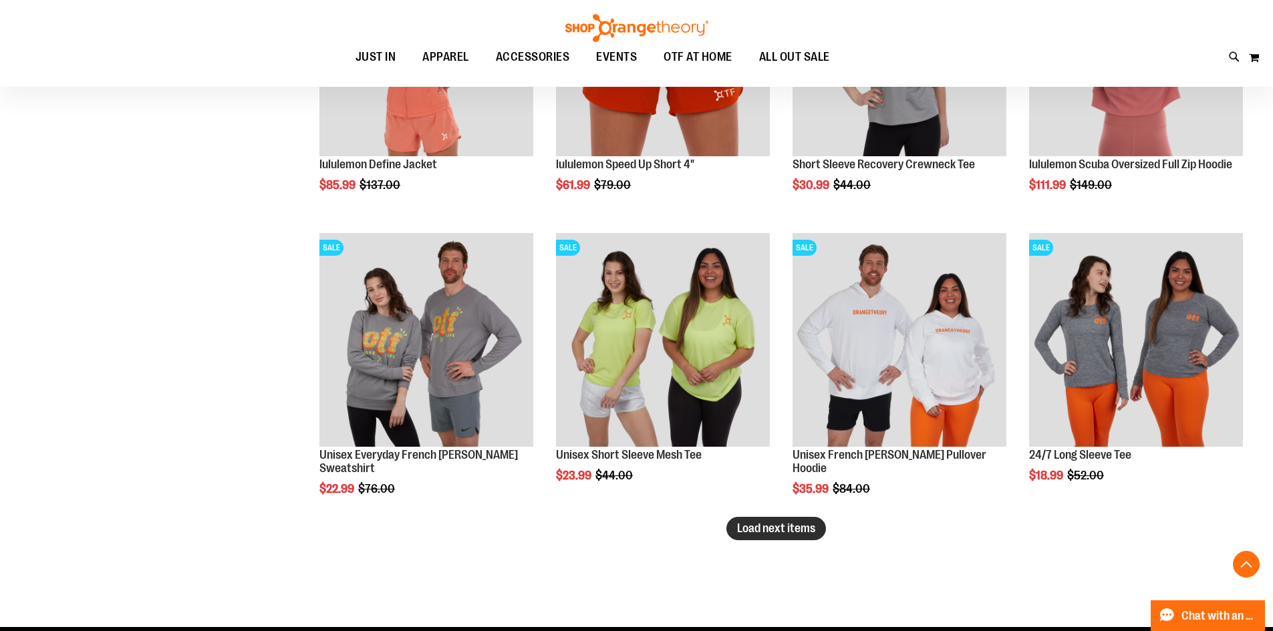
click at [788, 533] on span "Load next items" at bounding box center [776, 528] width 78 height 13
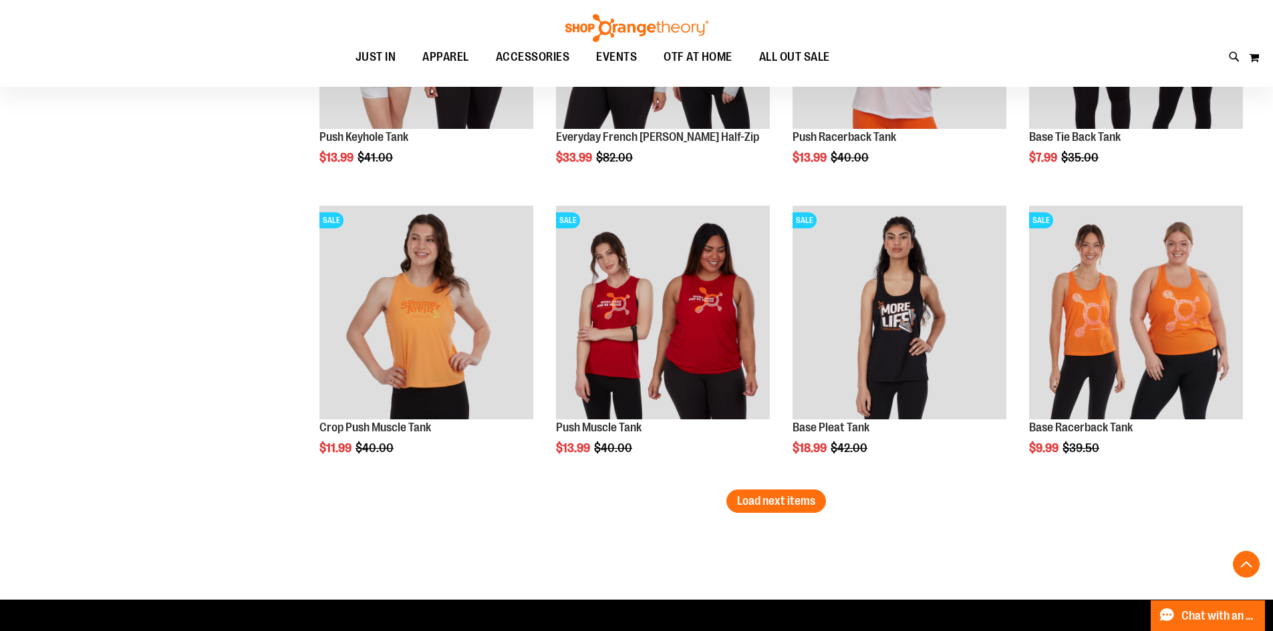
scroll to position [7663, 0]
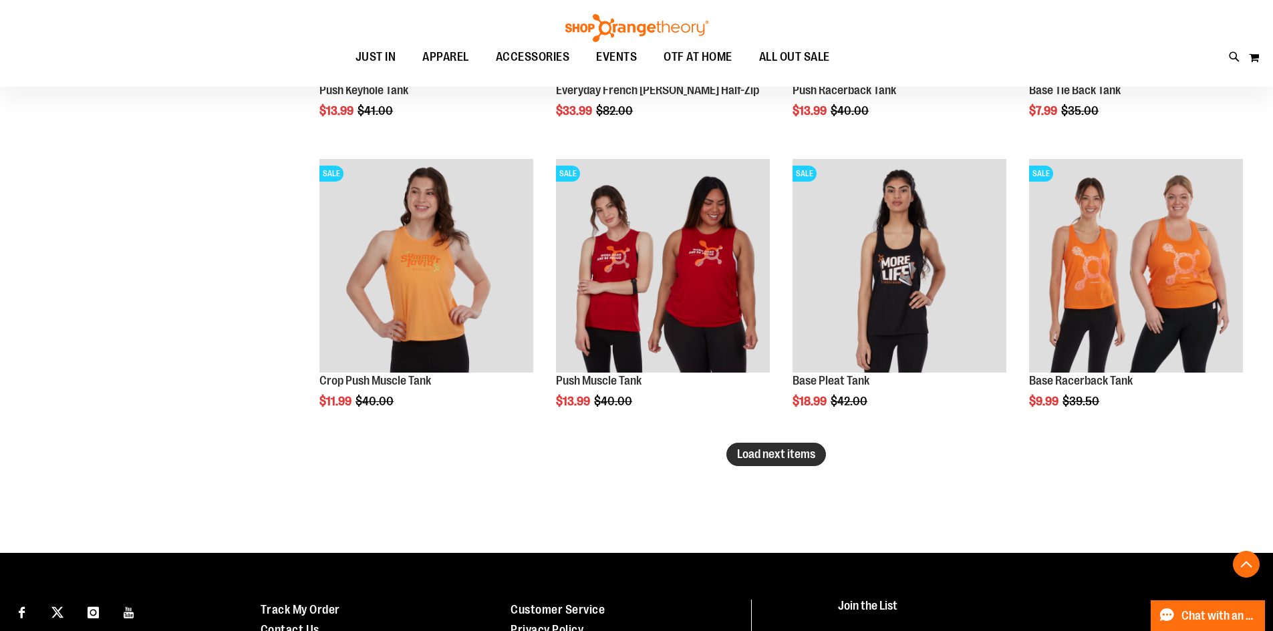
click at [788, 454] on span "Load next items" at bounding box center [776, 454] width 78 height 13
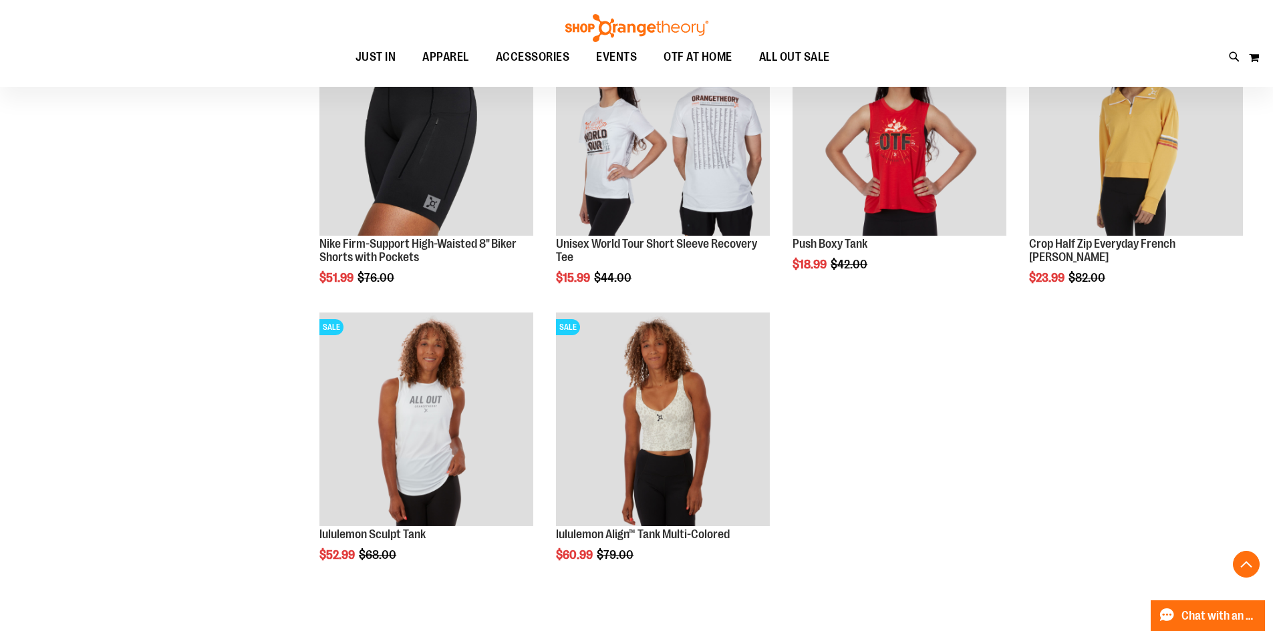
scroll to position [8515, 0]
